Goal: Information Seeking & Learning: Learn about a topic

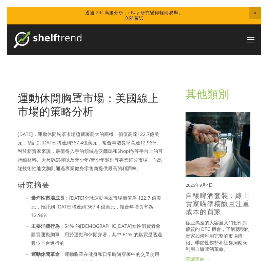
scroll to position [27, 0]
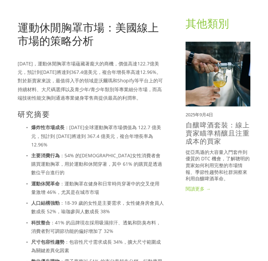
scroll to position [72, 0]
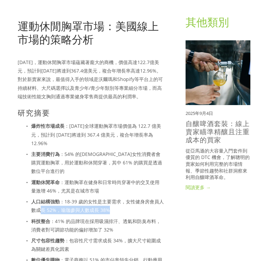
drag, startPoint x: 39, startPoint y: 202, endPoint x: 113, endPoint y: 203, distance: 74.3
click at [113, 203] on p "人口結構強勁 ：18-39 歲的女性是主要需求，女性健身房會員人數成長 52%，瑜珈參與人數成長 38%" at bounding box center [97, 205] width 133 height 17
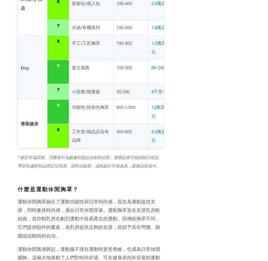
scroll to position [987, 0]
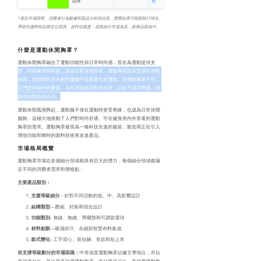
drag, startPoint x: 19, startPoint y: 62, endPoint x: 100, endPoint y: 88, distance: 84.7
click at [100, 88] on p "運動休閒胸罩融合了運動功能性與日常時尚感，旨在為運動提供支撐，同時兼具時尚感，適合日常休閒穿著。運動胸罩旨在支撐乳房軟組織，並控制乳房在劇烈運動中容易產生的運…" at bounding box center [91, 79] width 146 height 43
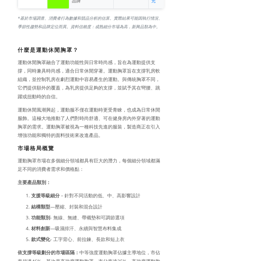
scroll to position [997, 0]
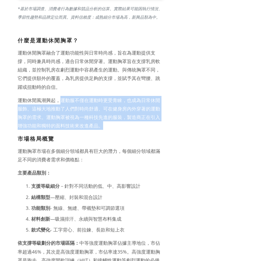
drag, startPoint x: 59, startPoint y: 92, endPoint x: 123, endPoint y: 116, distance: 68.7
click at [123, 116] on p "運動休閒風潮興起，運動服不僅在運動時更受青睞，也成為日常休閒服飾。這極大地推動了人們對時尚舒適、可在健身房內外穿著的運動胸罩的需求。運動胸罩被視為一種科技先進…" at bounding box center [91, 113] width 146 height 34
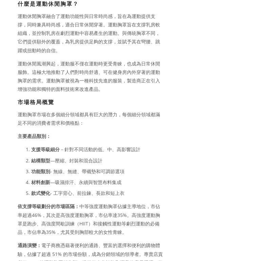
scroll to position [1401, 0]
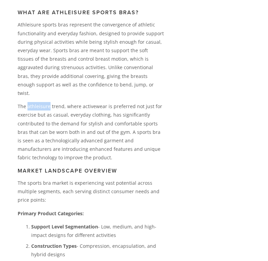
drag, startPoint x: 48, startPoint y: 81, endPoint x: 28, endPoint y: 81, distance: 20.7
click at [28, 102] on p "The athleisure trend, where activewear is preferred not just for exercise but a…" at bounding box center [91, 132] width 146 height 60
copy p "athleisure"
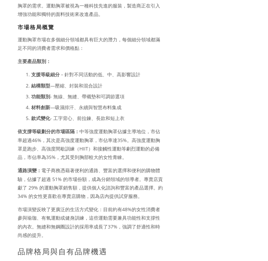
scroll to position [1121, 0]
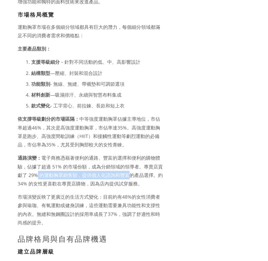
drag, startPoint x: 37, startPoint y: 169, endPoint x: 129, endPoint y: 169, distance: 91.9
click at [129, 169] on font "電子商務憑藉著便利的通路、豐富的選擇和便利的購物體驗，佔據了超過 51% 的市場份額，成為分銷領域的領導者。專賣店貢獻了 29% 的運動胸罩銷售額，提供個人化…" at bounding box center [91, 171] width 146 height 32
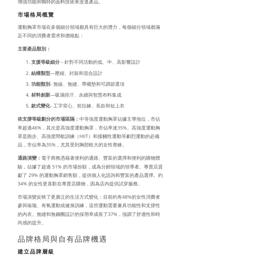
click at [138, 175] on font "電子商務憑藉著便利的通路、豐富的選擇和便利的購物體驗，佔據了超過 51% 的市場份額，成為分銷領域的領導者。專賣店貢獻了 29% 的運動胸罩銷售額，提供個人化…" at bounding box center [91, 171] width 146 height 32
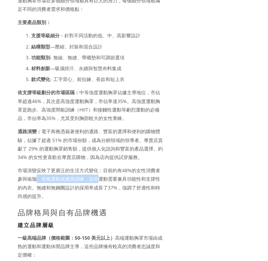
drag, startPoint x: 38, startPoint y: 172, endPoint x: 99, endPoint y: 172, distance: 61.0
click at [99, 172] on font "市場演變反映了更廣泛的生活方式變化：目前約有48%的女性消費者參與瑜珈、有氧運動或健身訓練，這些運動需要兼具功能性和支撐性的內衣。無縫和無鋼圈設計的採用率成長…" at bounding box center [89, 183] width 142 height 32
drag, startPoint x: 33, startPoint y: 183, endPoint x: 54, endPoint y: 183, distance: 21.0
click at [54, 183] on p "市場演變反映了更廣泛的生活方式變化：目前約有48%的女性消費者參與瑜珈、有氧運動或健身訓練，這些運動需要兼具功能性和支撐性的內衣。無縫和無鋼圈設計的採用率成長…" at bounding box center [91, 183] width 146 height 34
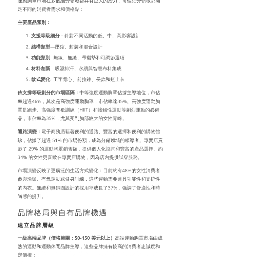
click at [54, 187] on p "市場演變反映了更廣泛的生活方式變化：目前約有48%的女性消費者參與瑜珈、有氧運動或健身訓練，這些運動需要兼具功能性和支撐性的內衣。無縫和無鋼圈設計的採用率成長…" at bounding box center [91, 183] width 146 height 34
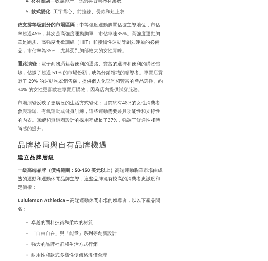
scroll to position [1216, 0]
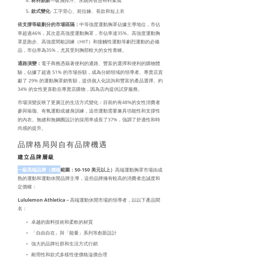
drag, startPoint x: 18, startPoint y: 165, endPoint x: 59, endPoint y: 165, distance: 40.7
click at [59, 165] on p "一級高端品牌（價格範圍：50-150 美元以上） 高端運動胸罩市場由成熟的運動和運動休閒品牌主導，這些品牌擁有較高的消費者忠誠度和定價權：" at bounding box center [91, 178] width 146 height 26
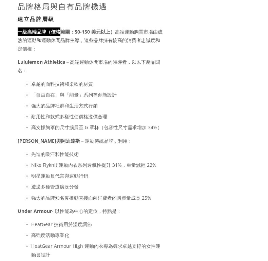
scroll to position [1345, 0]
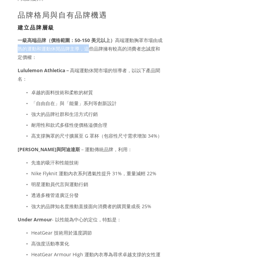
drag, startPoint x: 19, startPoint y: 39, endPoint x: 88, endPoint y: 42, distance: 69.6
click at [88, 42] on font "高端運動胸罩市場由成熟的運動和運動休閒品牌主導，這些品牌擁有較高的消費者忠誠度和定價權：" at bounding box center [90, 48] width 145 height 23
click at [116, 44] on p "一級高端品牌（價格範圍：50-150 美元以上） 高端運動胸罩市場由成熟的運動和運動休閒品牌主導，這些品牌擁有較高的消費者忠誠度和定價權：" at bounding box center [91, 49] width 146 height 26
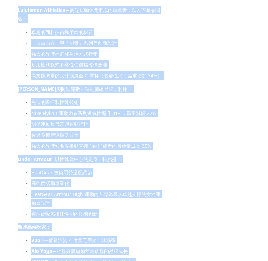
scroll to position [1444, 0]
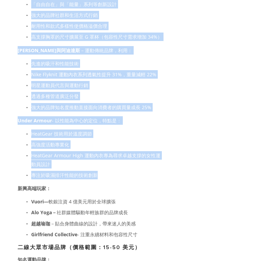
drag, startPoint x: 18, startPoint y: 45, endPoint x: 137, endPoint y: 163, distance: 168.1
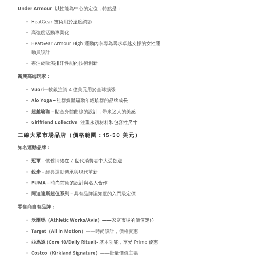
scroll to position [1561, 0]
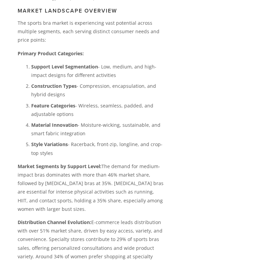
scroll to position [2125, 0]
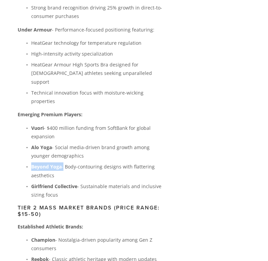
drag, startPoint x: 31, startPoint y: 124, endPoint x: 63, endPoint y: 124, distance: 32.2
click at [63, 162] on p "Beyond Yoga - Body-contouring designs with flattering aesthetics" at bounding box center [97, 170] width 133 height 17
drag, startPoint x: 61, startPoint y: 123, endPoint x: 32, endPoint y: 123, distance: 28.8
click at [32, 163] on strong "Beyond Yoga" at bounding box center [46, 166] width 31 height 6
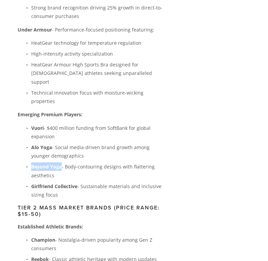
copy strong "Beyond Yoga"
drag, startPoint x: 78, startPoint y: 144, endPoint x: 26, endPoint y: 144, distance: 52.2
click at [31, 182] on p "Girlfriend Collective - Sustainable materials and inclusive sizing focus" at bounding box center [97, 190] width 133 height 17
copy strong "Girlfriend Collective"
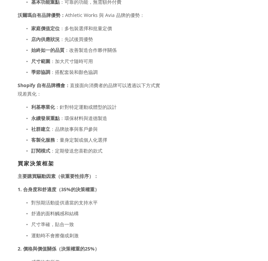
scroll to position [1561, 0]
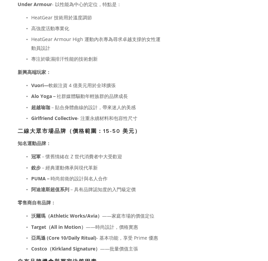
click at [132, 163] on p "銳步 －經典運動傳承與現代革新" at bounding box center [97, 167] width 133 height 8
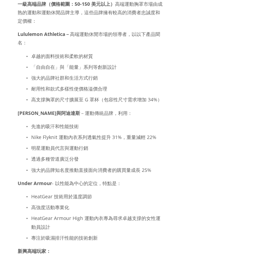
scroll to position [1380, 0]
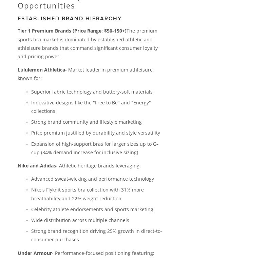
click at [106, 118] on p "Strong brand community and lifestyle marketing" at bounding box center [97, 122] width 133 height 8
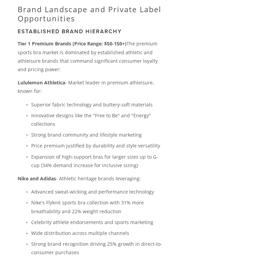
scroll to position [1884, 0]
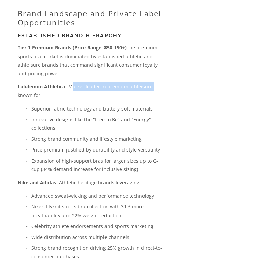
drag, startPoint x: 70, startPoint y: 53, endPoint x: 150, endPoint y: 51, distance: 79.7
click at [150, 82] on p "Lululemon Athletica - Market leader in premium athleisure, known for:" at bounding box center [91, 90] width 146 height 17
copy p "Market leader in premium athleisure"
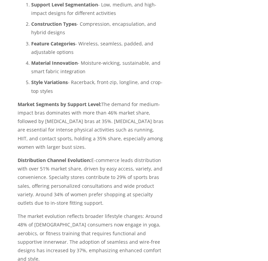
scroll to position [2195, 0]
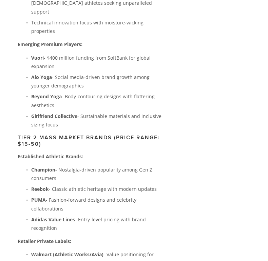
click at [34, 167] on strong "Champion" at bounding box center [43, 170] width 24 height 6
drag, startPoint x: 32, startPoint y: 126, endPoint x: 54, endPoint y: 127, distance: 22.7
click at [54, 167] on strong "Champion" at bounding box center [43, 170] width 24 height 6
copy strong "Champion"
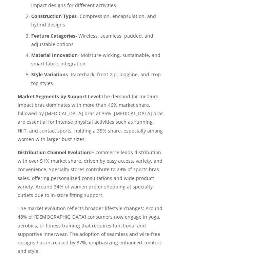
scroll to position [2203, 0]
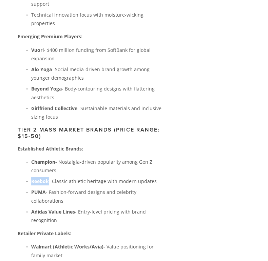
drag, startPoint x: 48, startPoint y: 138, endPoint x: 31, endPoint y: 138, distance: 16.6
click at [31, 178] on strong "Reebok" at bounding box center [40, 181] width 18 height 6
copy strong "Reebok"
drag, startPoint x: 46, startPoint y: 151, endPoint x: 25, endPoint y: 150, distance: 20.3
click at [31, 188] on p "PUMA - Fashion-forward designs and celebrity collaborations" at bounding box center [97, 196] width 133 height 17
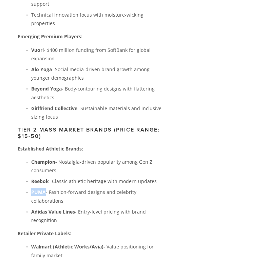
copy strong "PUMA"
drag, startPoint x: 75, startPoint y: 169, endPoint x: 29, endPoint y: 169, distance: 46.1
click at [31, 208] on p "Adidas Value Lines - Entry-level pricing with brand recognition" at bounding box center [97, 216] width 133 height 17
copy strong "Adidas Value Lines"
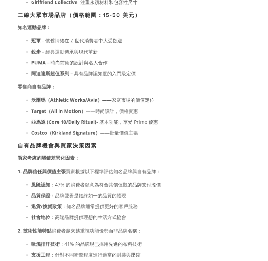
scroll to position [1703, 0]
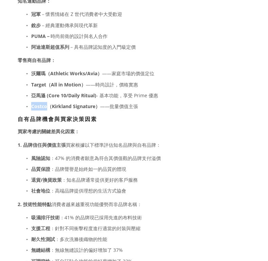
drag, startPoint x: 46, startPoint y: 100, endPoint x: 21, endPoint y: 100, distance: 25.1
click at [31, 102] on p "Costco（Kirkland Signature） ——批量價值主張" at bounding box center [97, 106] width 133 height 8
copy font "Costco"
click at [103, 81] on font "——時尚設計，價格實惠" at bounding box center [112, 84] width 52 height 6
drag, startPoint x: 51, startPoint y: 67, endPoint x: 96, endPoint y: 67, distance: 45.1
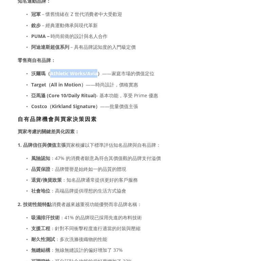
click at [96, 70] on font "沃爾瑪（Athletic Works/Avia）" at bounding box center [66, 73] width 71 height 6
copy font "Athletic Works/Avia"
click at [56, 92] on font "亞馬遜 (Core 10/Daily Ritual)" at bounding box center [63, 95] width 65 height 6
drag, startPoint x: 51, startPoint y: 77, endPoint x: 82, endPoint y: 77, distance: 31.2
click at [82, 81] on font "Target（All in Motion）" at bounding box center [58, 84] width 55 height 6
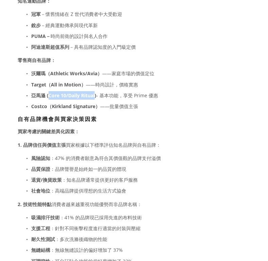
drag, startPoint x: 95, startPoint y: 88, endPoint x: 48, endPoint y: 88, distance: 46.5
click at [48, 92] on font "亞馬遜 (Core 10/Daily Ritual)" at bounding box center [63, 95] width 65 height 6
click at [95, 102] on p "Costco（Kirkland Signature） ——批量價值主張" at bounding box center [97, 106] width 133 height 8
drag, startPoint x: 95, startPoint y: 98, endPoint x: 52, endPoint y: 95, distance: 43.5
click at [52, 103] on font "Costco（Kirkland Signature）" at bounding box center [65, 106] width 69 height 6
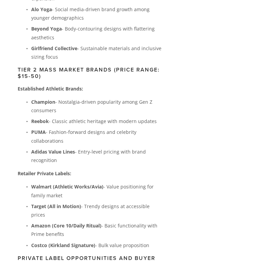
scroll to position [2264, 0]
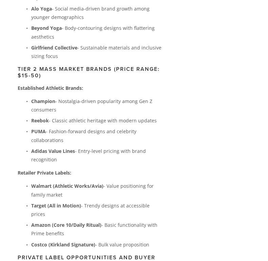
click at [123, 169] on p "Retailer Private Labels:" at bounding box center [91, 173] width 146 height 8
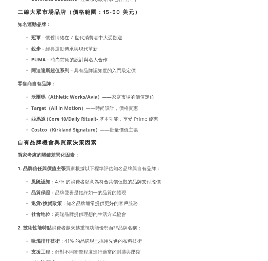
scroll to position [2278, 0]
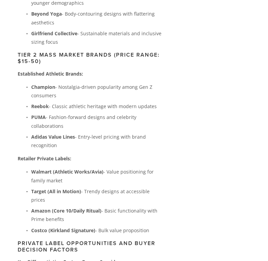
click at [92, 208] on strong "Amazon (Core 10/Daily Ritual)" at bounding box center [66, 211] width 70 height 6
drag, startPoint x: 85, startPoint y: 148, endPoint x: 165, endPoint y: 145, distance: 80.1
click at [107, 207] on p "Amazon (Core 10/Daily Ritual) - Basic functionality with Prime benefits" at bounding box center [97, 215] width 133 height 17
drag, startPoint x: 107, startPoint y: 158, endPoint x: 112, endPoint y: 162, distance: 6.5
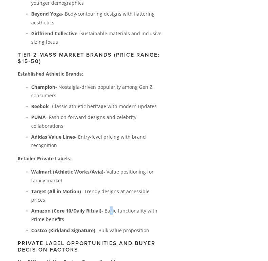
click at [112, 207] on p "Amazon (Core 10/Daily Ritual) - Basic functionality with Prime benefits" at bounding box center [97, 215] width 133 height 17
click at [103, 207] on p "Amazon (Core 10/Daily Ritual) - Basic functionality with Prime benefits" at bounding box center [97, 215] width 133 height 17
drag, startPoint x: 106, startPoint y: 159, endPoint x: 124, endPoint y: 169, distance: 20.4
click at [124, 207] on p "Amazon (Core 10/Daily Ritual) - Basic functionality with Prime benefits" at bounding box center [97, 215] width 133 height 17
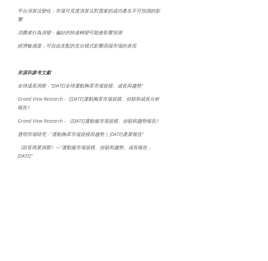
scroll to position [4599, 0]
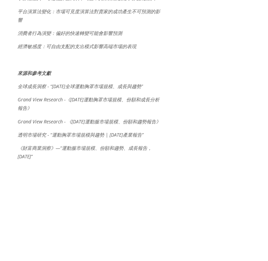
click at [42, 132] on font "透明市場研究 - “運動胸罩市場規模與趨勢 | [DATE]產業報告”" at bounding box center [81, 135] width 126 height 6
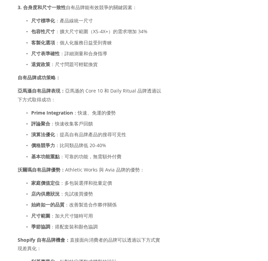
scroll to position [1970, 0]
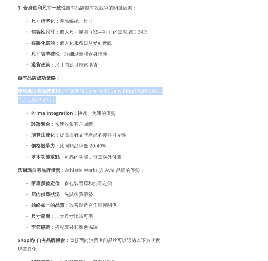
drag, startPoint x: 16, startPoint y: 84, endPoint x: 65, endPoint y: 92, distance: 49.8
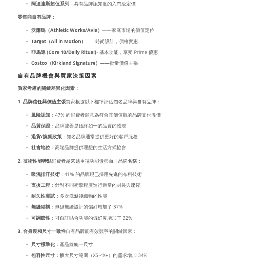
scroll to position [1745, 0]
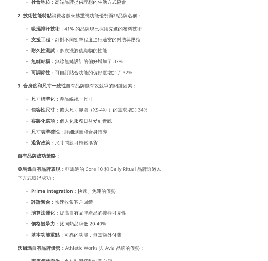
scroll to position [1892, 0]
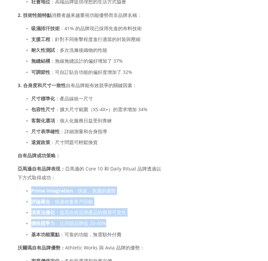
drag, startPoint x: 30, startPoint y: 182, endPoint x: 110, endPoint y: 217, distance: 87.2
click at [110, 217] on ul "Prime Integration ：快速、免運的優勢 評論聚合 ：快速收集客戶回饋 演算法優化 ：提高自有品牌產品的搜尋可見性 價格競爭力 ：比同類品牌低 …" at bounding box center [91, 213] width 146 height 52
click at [110, 219] on p "價格競爭力 ：比同類品牌低 20-40%" at bounding box center [97, 223] width 133 height 8
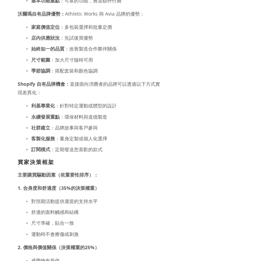
scroll to position [2127, 0]
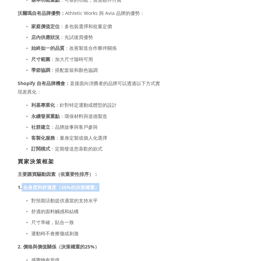
drag, startPoint x: 22, startPoint y: 178, endPoint x: 103, endPoint y: 177, distance: 81.4
click at [103, 183] on p "1. 合身度和舒適度（35%的決策權重）" at bounding box center [91, 187] width 146 height 8
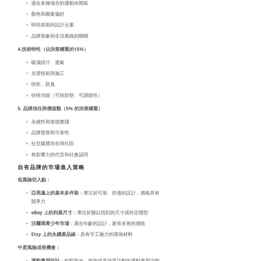
scroll to position [2450, 0]
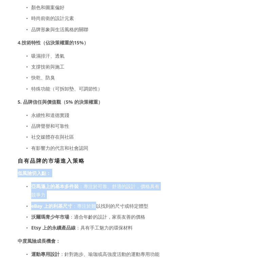
drag, startPoint x: 18, startPoint y: 165, endPoint x: 97, endPoint y: 200, distance: 86.0
click at [97, 202] on p "eBay 上的利基尺寸 ：專注於難以找到的尺寸或特定體型" at bounding box center [97, 206] width 133 height 8
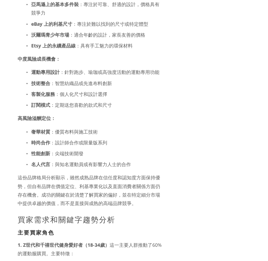
scroll to position [2636, 0]
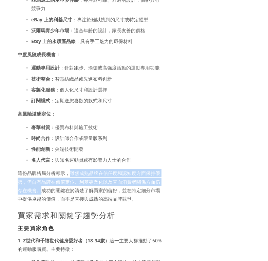
drag, startPoint x: 70, startPoint y: 163, endPoint x: 38, endPoint y: 179, distance: 35.5
click at [38, 179] on font "這份品牌格局分析顯示，雖然成熟品牌在信任度和認知度方面保持優勢，但自有品牌在價值定位、利基專業化以及直面消費者關係方面仍存在機會。成功的關鍵在於清楚了解買家的…" at bounding box center [89, 186] width 142 height 32
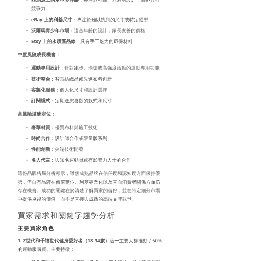
click at [72, 191] on font "這份品牌格局分析顯示，雖然成熟品牌在信任度和認知度方面保持優勢，但自有品牌在價值定位、利基專業化以及直面消費者關係方面仍存在機會。成功的關鍵在於清楚了解買家的…" at bounding box center [89, 186] width 142 height 32
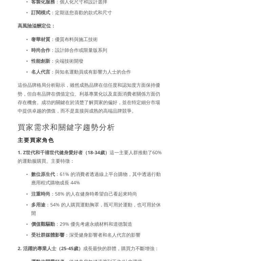
scroll to position [2733, 0]
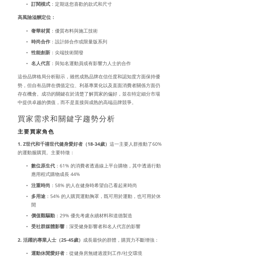
drag, startPoint x: 25, startPoint y: 140, endPoint x: 63, endPoint y: 148, distance: 38.7
click at [63, 148] on p "1. Z世代和千禧世代健身愛好者（18-34歲） 這一主要人群推動了60%的運動服購買。主要特徵：" at bounding box center [91, 148] width 146 height 17
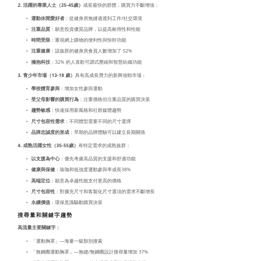
scroll to position [3128, 0]
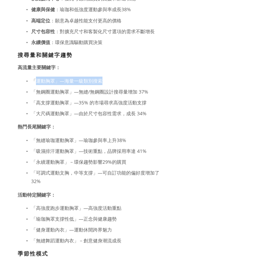
drag, startPoint x: 34, startPoint y: 72, endPoint x: 106, endPoint y: 72, distance: 72.2
click at [106, 77] on p "「運動胸罩」—海量一級類別搜索" at bounding box center [97, 81] width 133 height 8
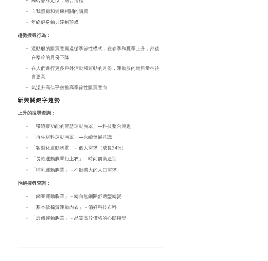
scroll to position [3638, 0]
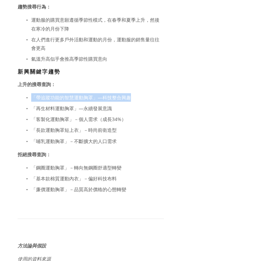
drag, startPoint x: 32, startPoint y: 88, endPoint x: 155, endPoint y: 93, distance: 122.8
click at [155, 93] on p "「帶追蹤功能的智慧運動胸罩」—科技整合興趣" at bounding box center [97, 97] width 133 height 8
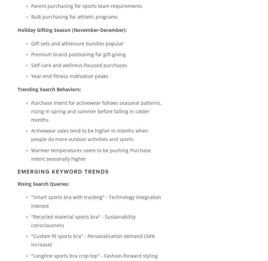
scroll to position [3641, 0]
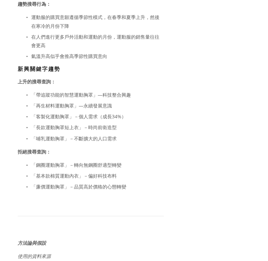
click at [31, 92] on font "「帶追蹤功能的智慧運動胸罩」—科技整合興趣" at bounding box center [81, 95] width 100 height 6
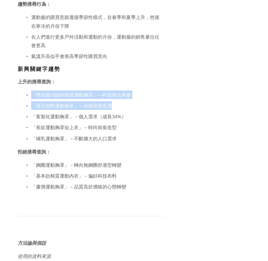
drag, startPoint x: 33, startPoint y: 85, endPoint x: 143, endPoint y: 101, distance: 111.4
click at [144, 101] on ul "「帶追蹤功能的智慧運動胸罩」—科技整合興趣 「再生材料運動胸罩」—永續發展意識 「客製化運動胸罩」－個人需求（成長34%） 「長款運動胸罩短上衣」－時尚前衛造…" at bounding box center [91, 117] width 146 height 52
click at [143, 101] on p "「再生材料運動胸罩」—永續發展意識" at bounding box center [97, 105] width 133 height 8
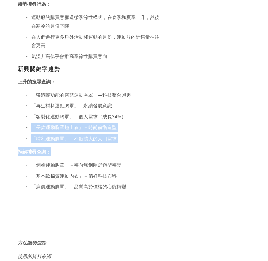
drag, startPoint x: 133, startPoint y: 111, endPoint x: 145, endPoint y: 139, distance: 30.7
click at [145, 148] on p "拒絕搜尋查詢：" at bounding box center [91, 152] width 146 height 8
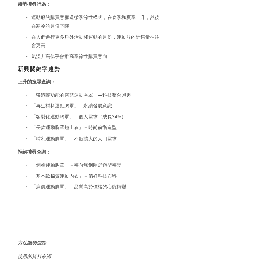
drag, startPoint x: 126, startPoint y: 161, endPoint x: 28, endPoint y: 161, distance: 97.7
click at [28, 161] on ul "「鋼圈運動胸罩」－轉向無鋼圈舒適型轉變 「基本款棉質運動內衣」－偏好科技布料 「廉價運動胸罩」－品質高於價格的心態轉變" at bounding box center [91, 176] width 146 height 31
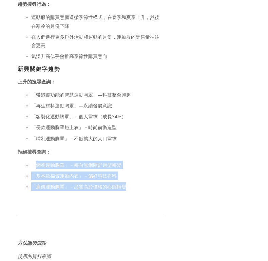
drag, startPoint x: 35, startPoint y: 158, endPoint x: 159, endPoint y: 179, distance: 125.9
click at [159, 179] on ul "「鋼圈運動胸罩」－轉向無鋼圈舒適型轉變 「基本款棉質運動內衣」－偏好科技布料 「廉價運動胸罩」－品質高於價格的心態轉變" at bounding box center [91, 176] width 146 height 31
click at [159, 182] on p "「廉價運動胸罩」－品質高於價格的心態轉變" at bounding box center [97, 186] width 133 height 8
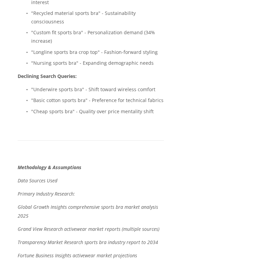
scroll to position [5107, 0]
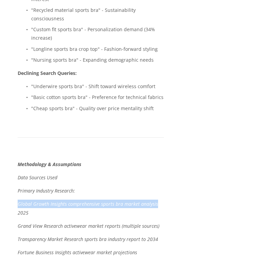
drag, startPoint x: 16, startPoint y: 100, endPoint x: 155, endPoint y: 98, distance: 139.1
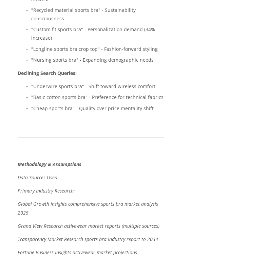
click at [35, 200] on p "Global Growth Insights comprehensive sports bra market analysis 2025" at bounding box center [91, 208] width 146 height 17
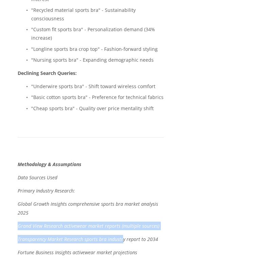
drag, startPoint x: 18, startPoint y: 125, endPoint x: 122, endPoint y: 135, distance: 105.0
click at [122, 236] on em "Transparency Market Research sports bra industry report to 2034" at bounding box center [88, 239] width 140 height 6
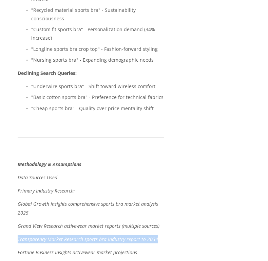
drag, startPoint x: 16, startPoint y: 136, endPoint x: 164, endPoint y: 134, distance: 148.5
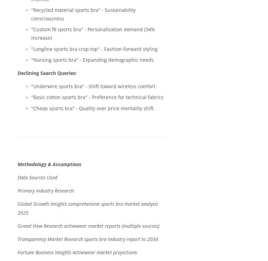
click at [95, 249] on em "Fortune Business Insights activewear market projections" at bounding box center [77, 252] width 119 height 6
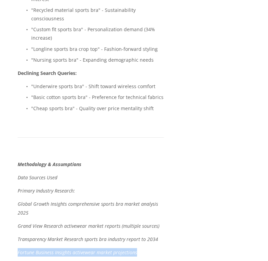
drag, startPoint x: 142, startPoint y: 149, endPoint x: 17, endPoint y: 148, distance: 124.8
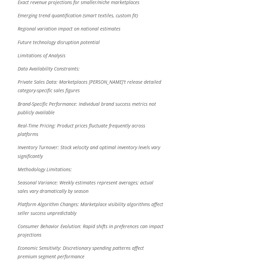
scroll to position [5951, 0]
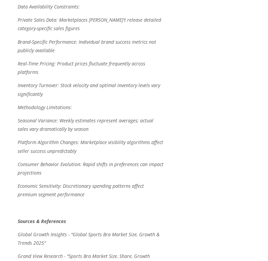
scroll to position [5992, 0]
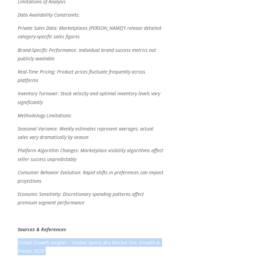
drag, startPoint x: 54, startPoint y: 149, endPoint x: 13, endPoint y: 139, distance: 41.6
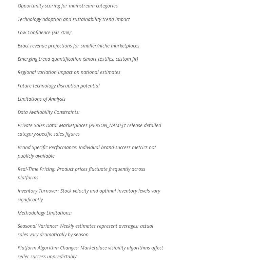
scroll to position [5829, 0]
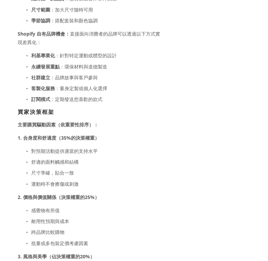
scroll to position [2166, 0]
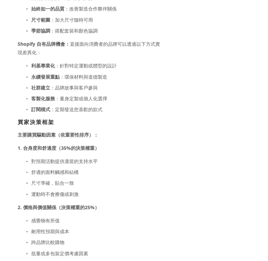
click at [33, 132] on font "主要購買驅動因素（依重要性排序）：" at bounding box center [58, 135] width 81 height 6
drag, startPoint x: 20, startPoint y: 124, endPoint x: 94, endPoint y: 195, distance: 102.6
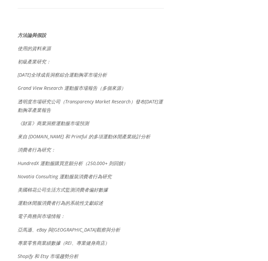
scroll to position [3849, 0]
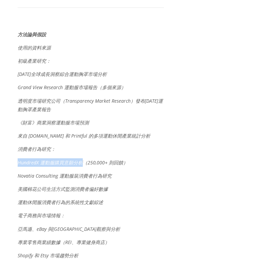
drag, startPoint x: 18, startPoint y: 154, endPoint x: 83, endPoint y: 157, distance: 65.2
click at [83, 159] on font "HundredX 運動服購買意願分析（250,000+ 則回饋）" at bounding box center [73, 162] width 110 height 6
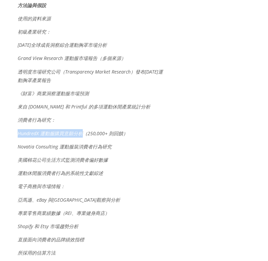
scroll to position [3879, 0]
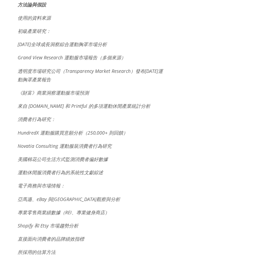
click at [21, 143] on font "Novatia Consulting 運動服裝消費者行為研究" at bounding box center [65, 146] width 94 height 6
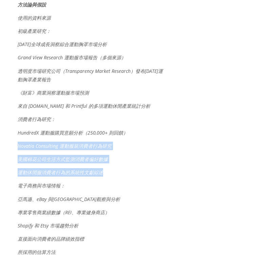
drag, startPoint x: 18, startPoint y: 136, endPoint x: 126, endPoint y: 171, distance: 114.2
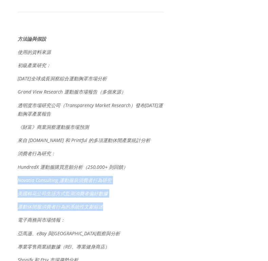
scroll to position [3840, 0]
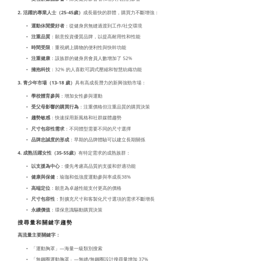
scroll to position [2955, 0]
